Goal: Task Accomplishment & Management: Manage account settings

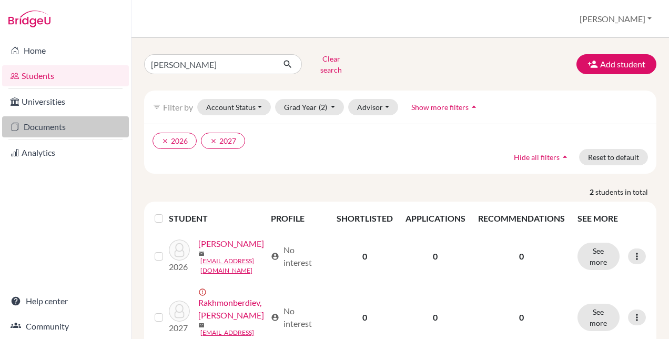
click at [43, 124] on link "Documents" at bounding box center [65, 126] width 127 height 21
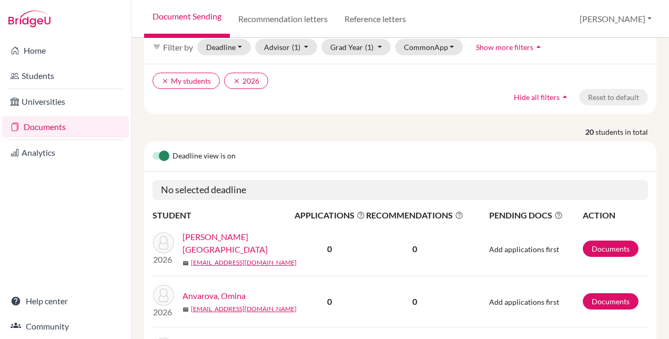
scroll to position [105, 0]
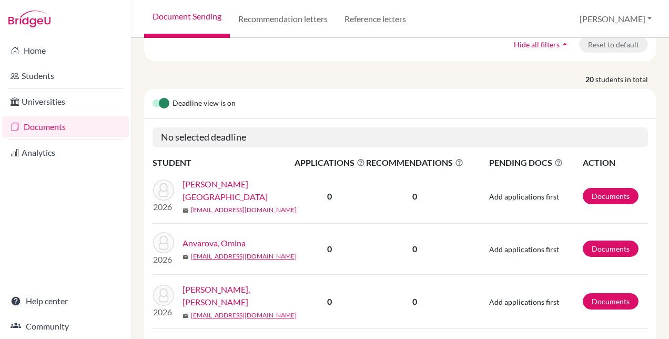
click at [236, 205] on link "a_ambartsumova1@britishschool.uz" at bounding box center [244, 209] width 106 height 9
click at [482, 213] on td "Add applications first" at bounding box center [523, 196] width 118 height 54
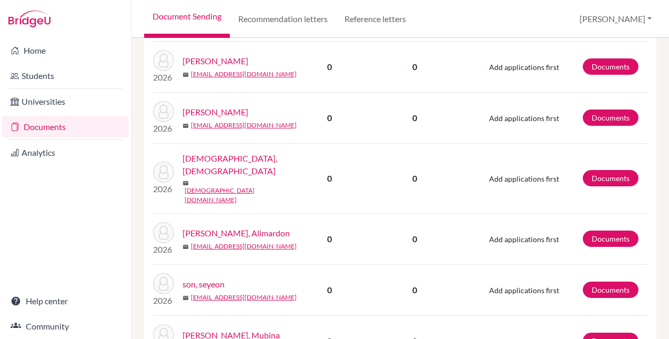
scroll to position [1015, 0]
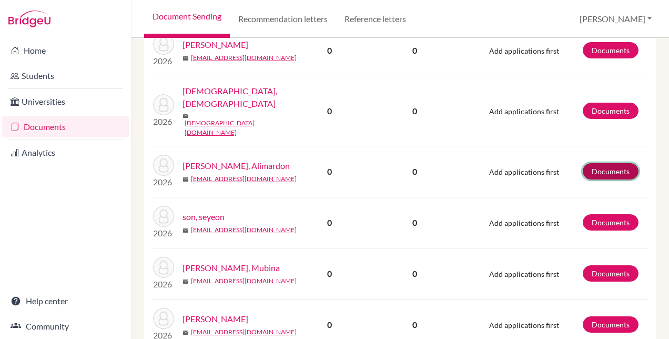
click at [592, 163] on link "Documents" at bounding box center [611, 171] width 56 height 16
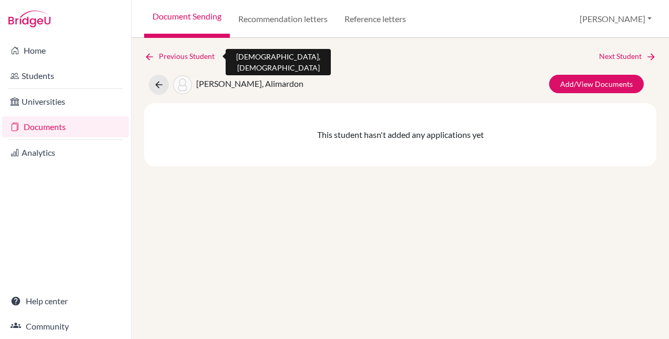
click at [171, 55] on link "Previous Student" at bounding box center [183, 57] width 79 height 12
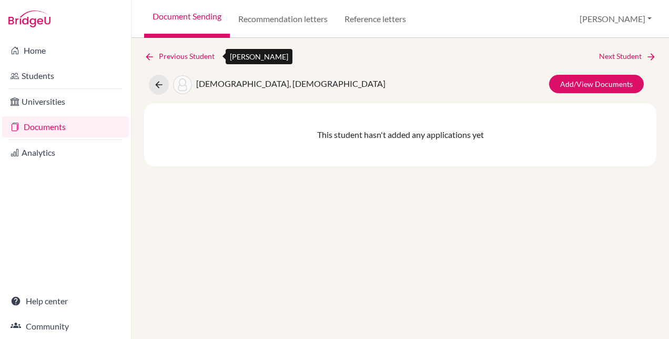
click at [183, 58] on link "Previous Student" at bounding box center [183, 57] width 79 height 12
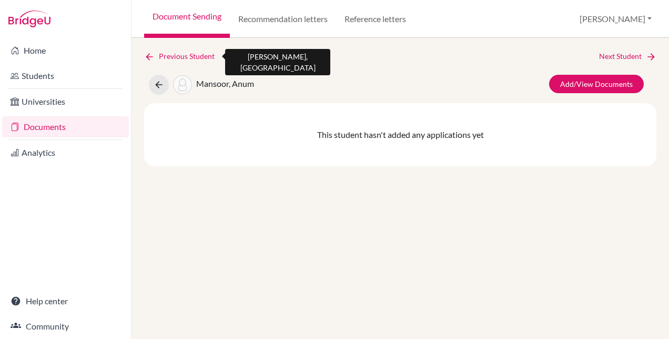
click at [183, 58] on link "Previous Student" at bounding box center [183, 57] width 79 height 12
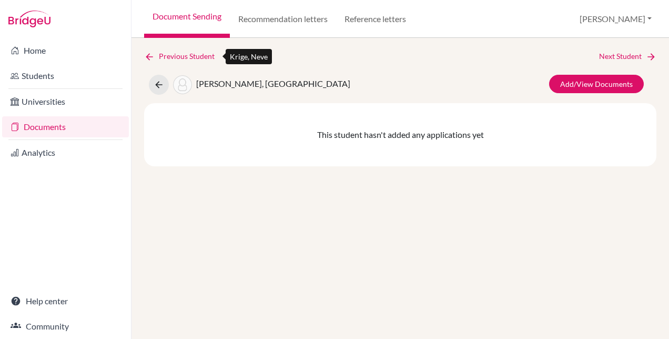
click at [183, 58] on link "Previous Student" at bounding box center [183, 57] width 79 height 12
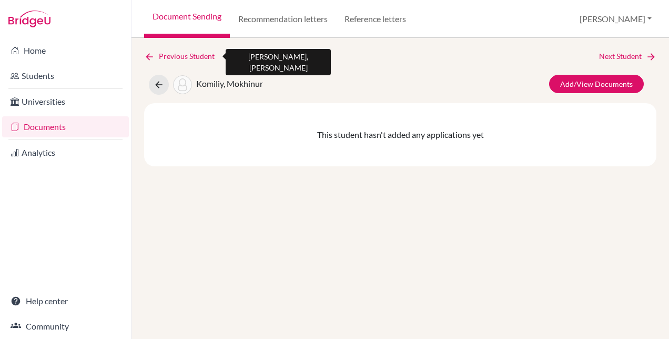
click at [183, 58] on link "Previous Student" at bounding box center [183, 57] width 79 height 12
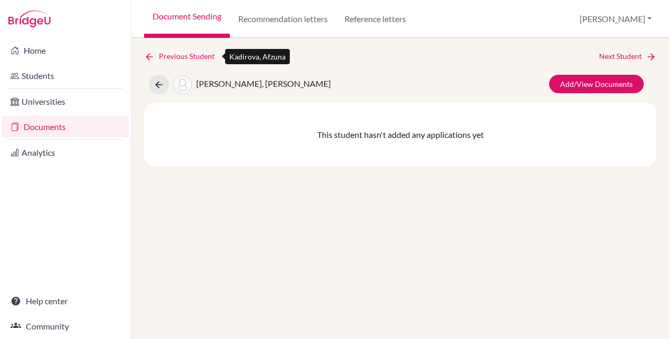
click at [183, 58] on link "Previous Student" at bounding box center [183, 57] width 79 height 12
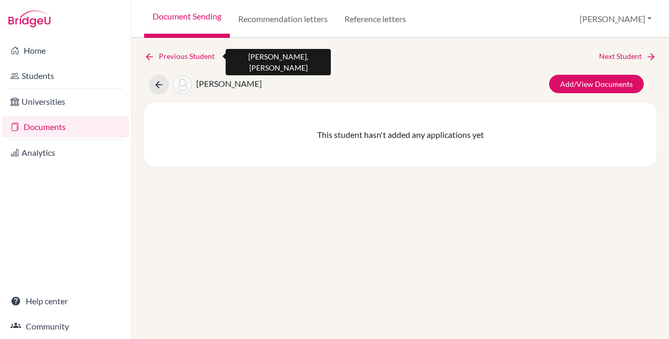
click at [183, 58] on link "Previous Student" at bounding box center [183, 57] width 79 height 12
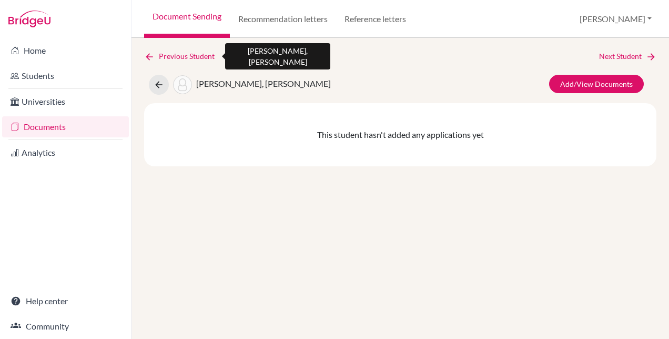
click at [183, 58] on link "Previous Student" at bounding box center [183, 57] width 79 height 12
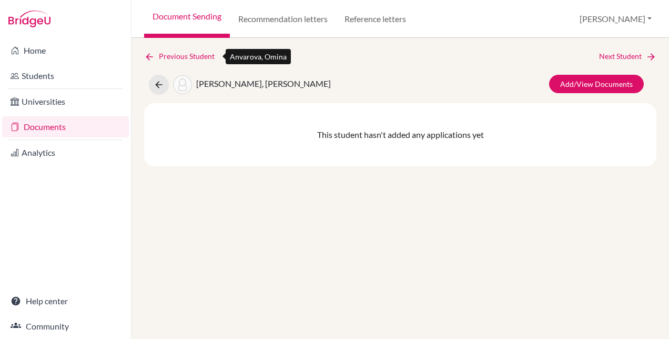
click at [183, 58] on link "Previous Student" at bounding box center [183, 57] width 79 height 12
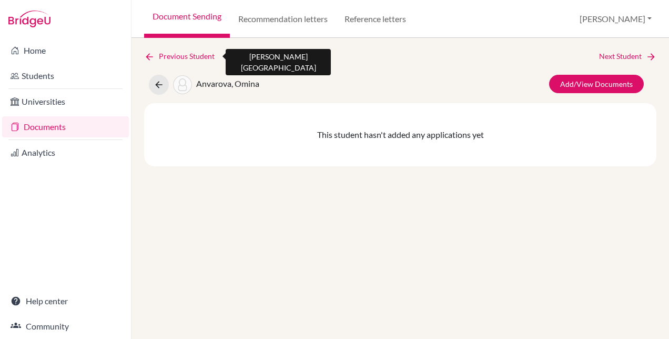
click at [183, 58] on link "Previous Student" at bounding box center [183, 57] width 79 height 12
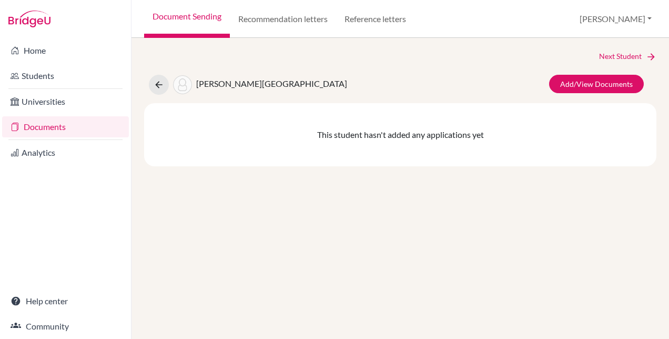
click at [183, 58] on div "Next Student" at bounding box center [400, 57] width 513 height 12
click at [202, 15] on link "Document Sending" at bounding box center [187, 19] width 86 height 38
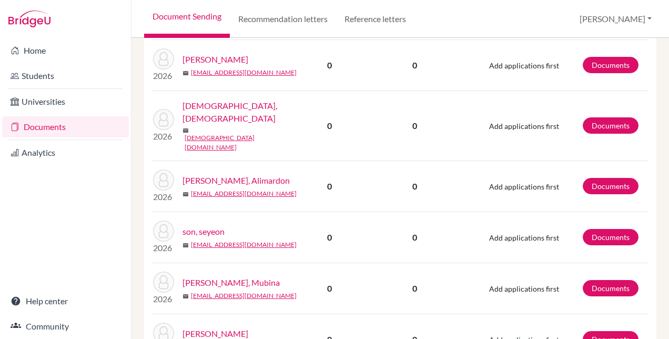
scroll to position [1015, 0]
